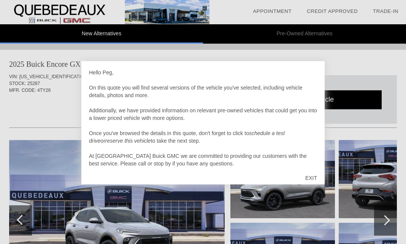
scroll to position [468, 0]
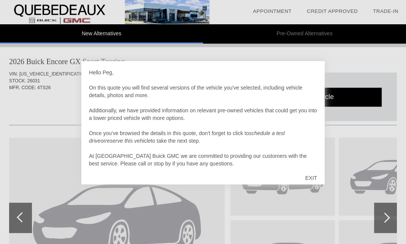
click at [312, 176] on div "EXIT" at bounding box center [311, 178] width 27 height 23
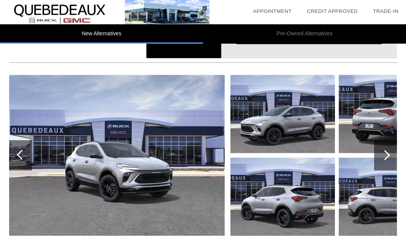
scroll to position [851, 0]
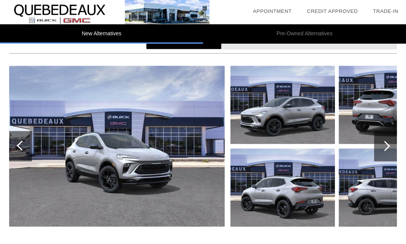
click at [387, 147] on div at bounding box center [385, 146] width 10 height 10
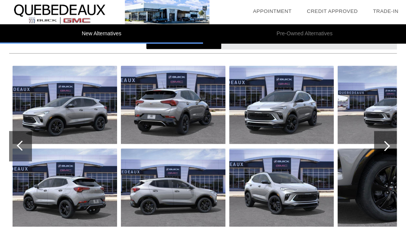
click at [387, 147] on div at bounding box center [385, 146] width 10 height 10
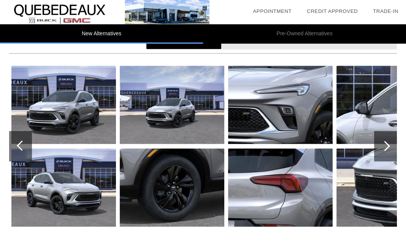
click at [387, 144] on div at bounding box center [385, 146] width 10 height 10
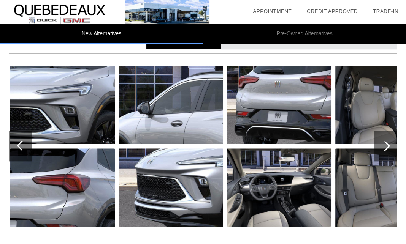
click at [386, 144] on div at bounding box center [385, 146] width 10 height 10
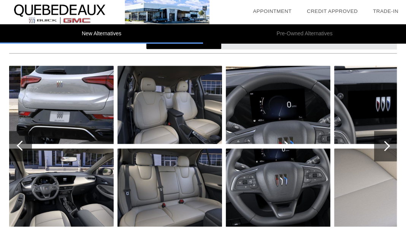
click at [386, 144] on div at bounding box center [385, 146] width 10 height 10
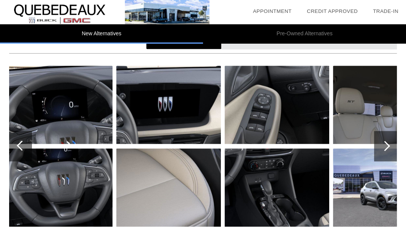
click at [386, 144] on div at bounding box center [385, 146] width 10 height 10
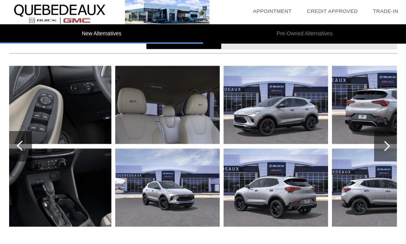
click at [386, 144] on div at bounding box center [385, 146] width 10 height 10
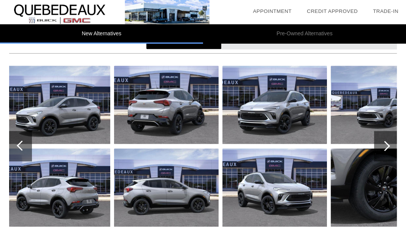
click at [386, 144] on div at bounding box center [385, 146] width 10 height 10
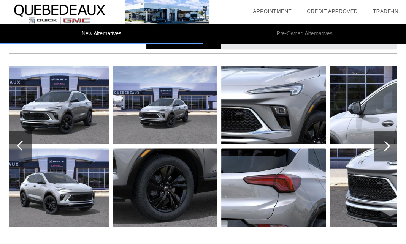
click at [386, 144] on div at bounding box center [385, 146] width 10 height 10
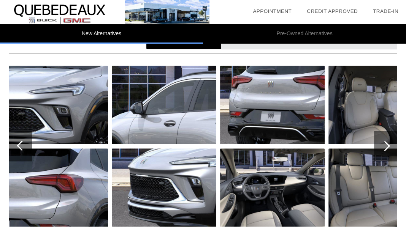
click at [386, 144] on div at bounding box center [385, 146] width 10 height 10
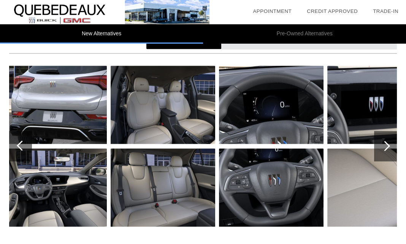
click at [386, 144] on div at bounding box center [385, 146] width 10 height 10
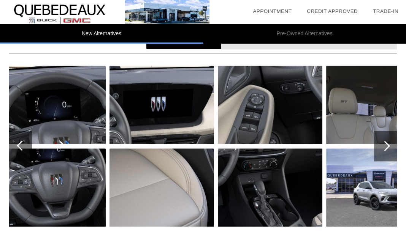
click at [386, 144] on div at bounding box center [385, 146] width 10 height 10
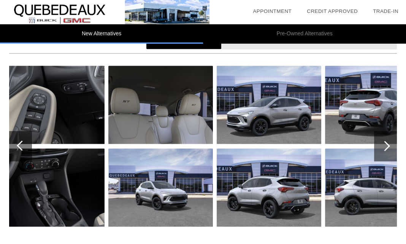
click at [386, 144] on div at bounding box center [385, 146] width 10 height 10
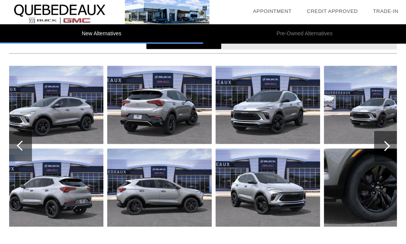
click at [386, 144] on div at bounding box center [385, 146] width 10 height 10
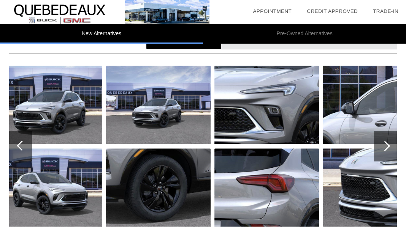
click at [298, 35] on li "Pre-Owned Alternatives" at bounding box center [304, 33] width 203 height 19
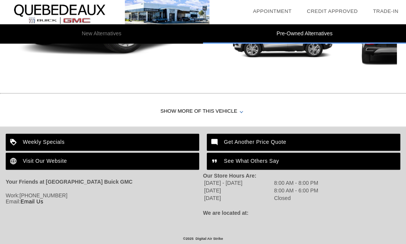
scroll to position [0, 0]
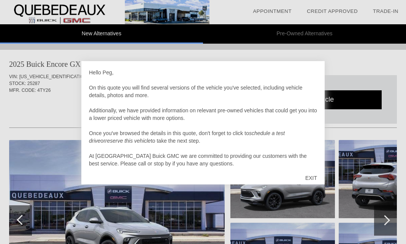
scroll to position [778, 0]
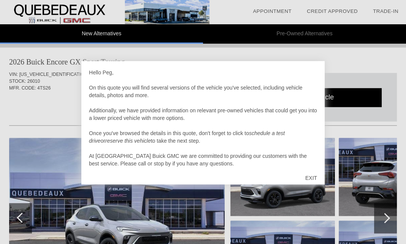
click at [312, 176] on div "EXIT" at bounding box center [311, 178] width 27 height 23
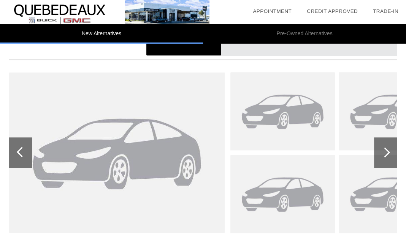
scroll to position [0, 0]
